Goal: Information Seeking & Learning: Learn about a topic

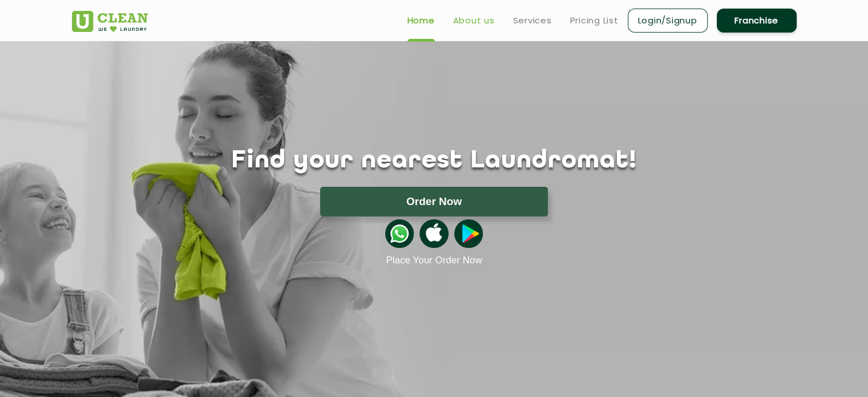
click at [473, 23] on link "About us" at bounding box center [474, 21] width 42 height 14
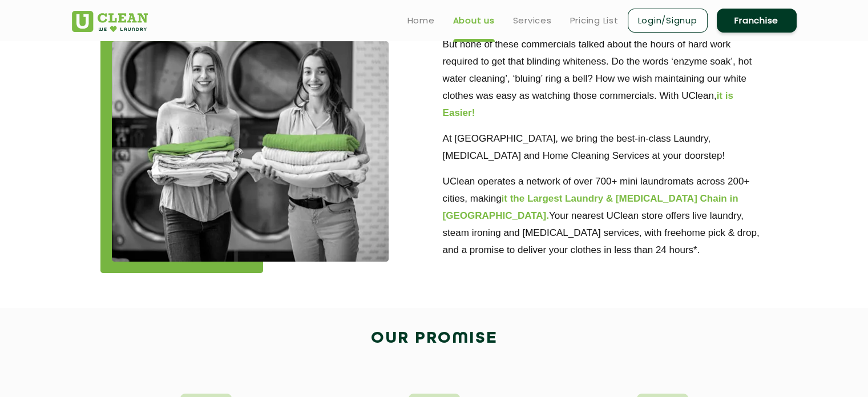
scroll to position [285, 0]
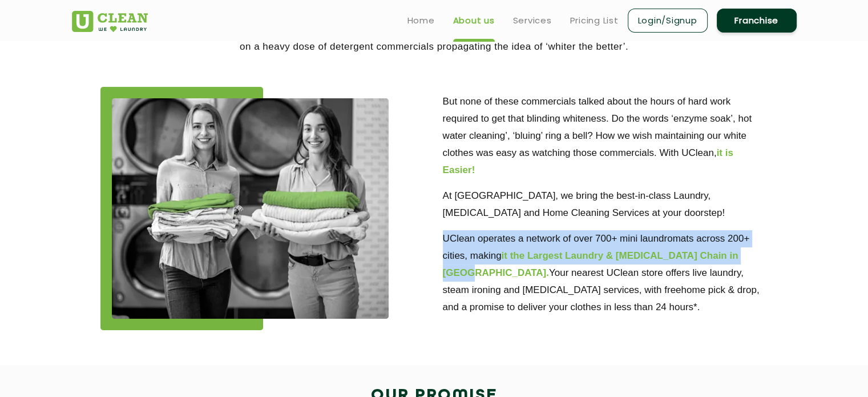
drag, startPoint x: 445, startPoint y: 237, endPoint x: 753, endPoint y: 252, distance: 307.9
click at [753, 252] on p "UClean operates a network of over 700+ mini laundromats across 200+ cities, mak…" at bounding box center [605, 273] width 325 height 86
copy p "UClean operates a network of over 700+ mini laundromats across 200+ cities, mak…"
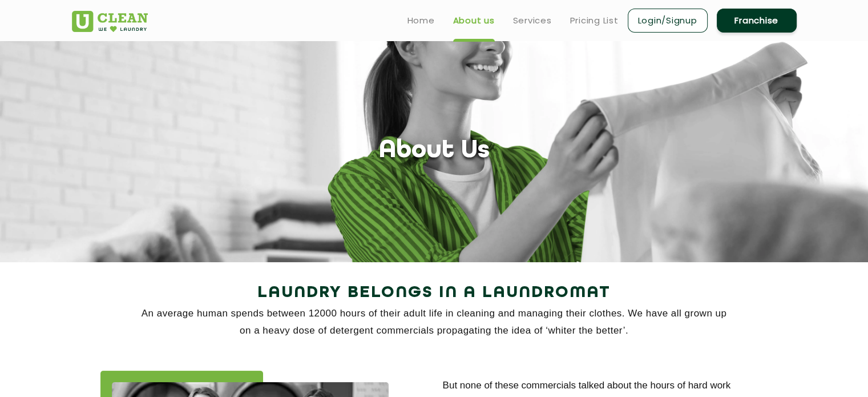
scroll to position [0, 0]
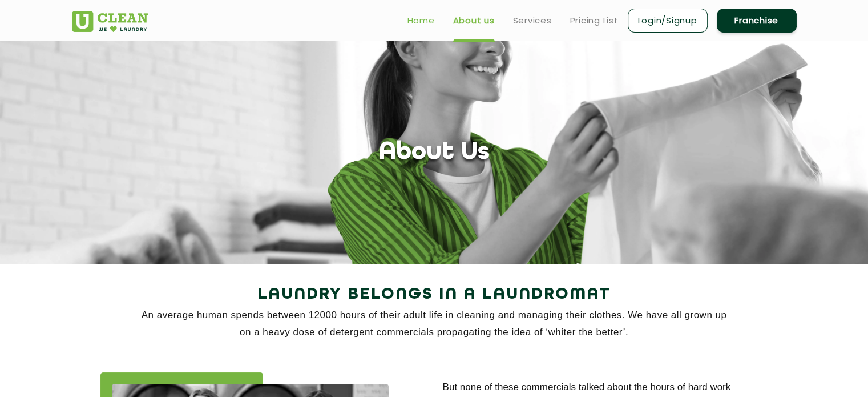
click at [426, 23] on link "Home" at bounding box center [420, 21] width 27 height 14
